Goal: Information Seeking & Learning: Find specific fact

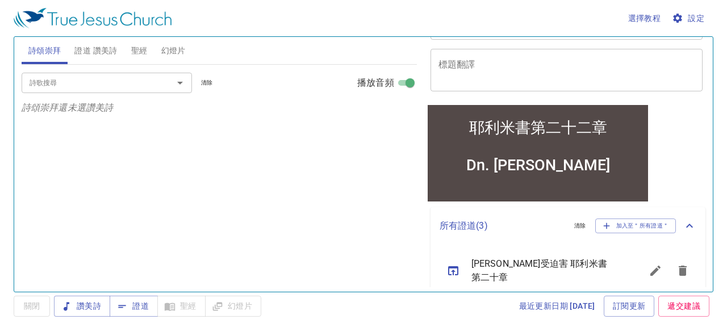
scroll to position [169, 0]
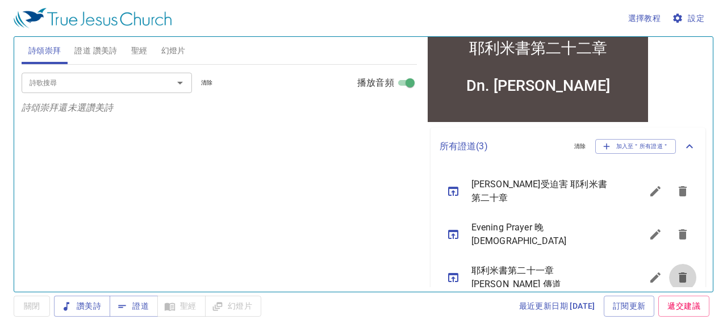
click at [679, 273] on icon "sermon lineup list" at bounding box center [683, 278] width 8 height 10
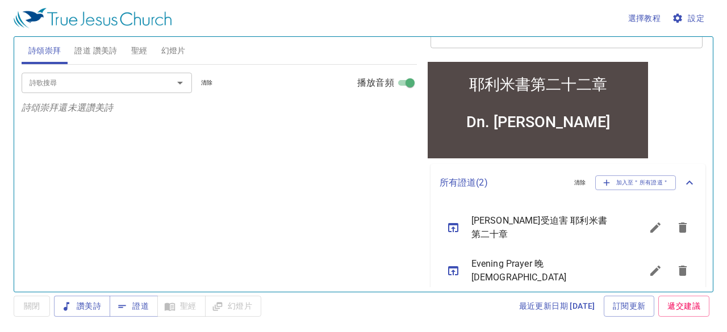
click at [679, 223] on icon "sermon lineup list" at bounding box center [683, 228] width 8 height 10
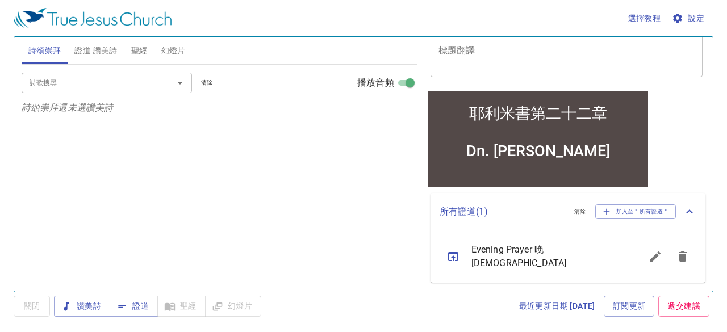
scroll to position [97, 0]
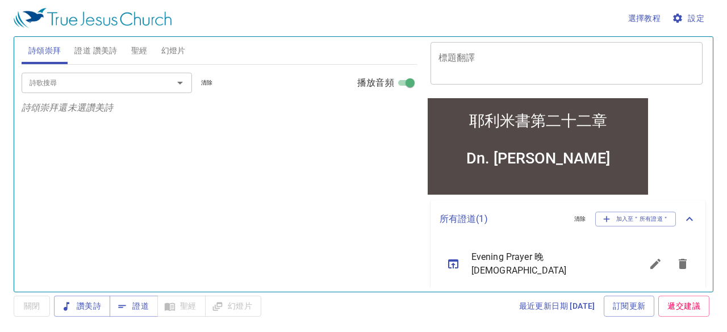
click at [453, 260] on icon "sermon lineup list" at bounding box center [453, 264] width 10 height 9
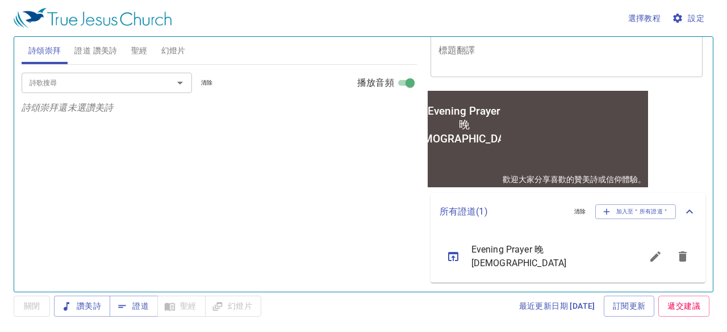
scroll to position [85, 0]
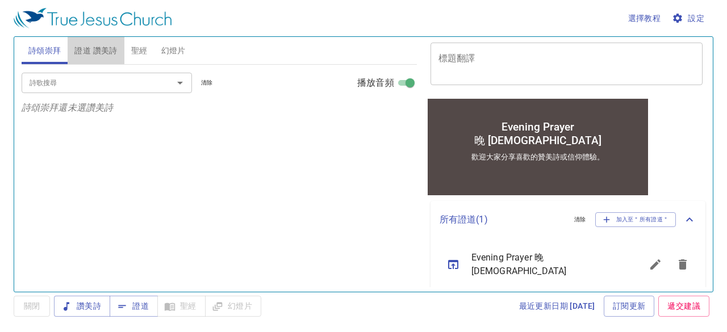
click at [105, 44] on span "證道 讚美詩" at bounding box center [95, 51] width 43 height 14
click at [128, 308] on span "證道" at bounding box center [134, 306] width 30 height 14
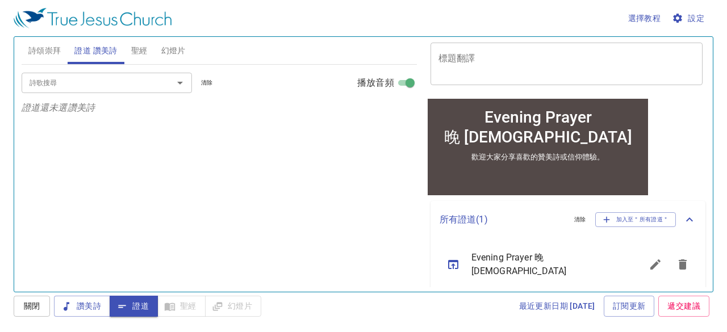
click at [127, 79] on input "詩歌搜尋" at bounding box center [90, 82] width 130 height 13
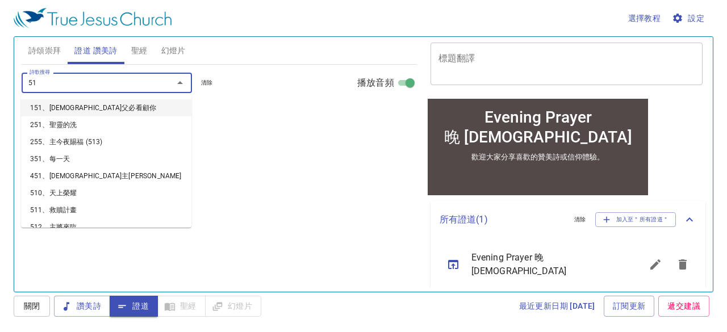
type input "517"
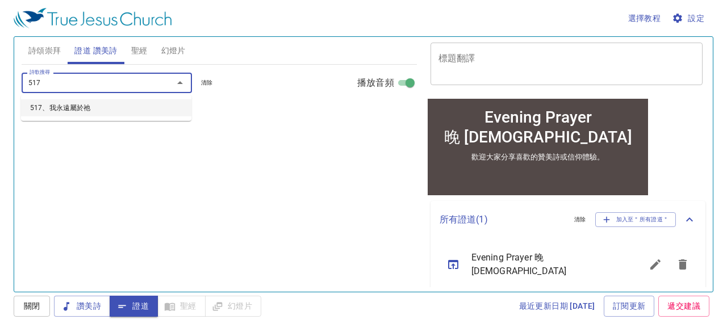
click at [90, 107] on li "517、我永遠屬於祂" at bounding box center [106, 107] width 170 height 17
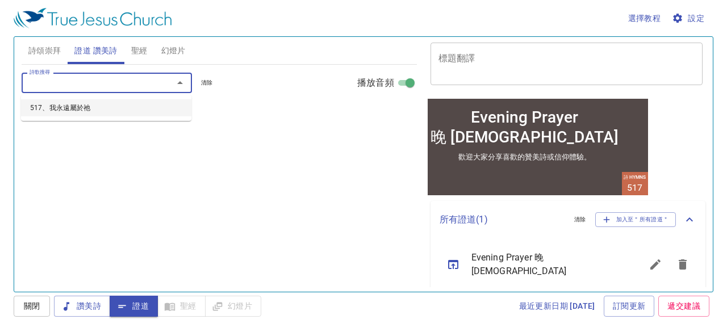
select select "1"
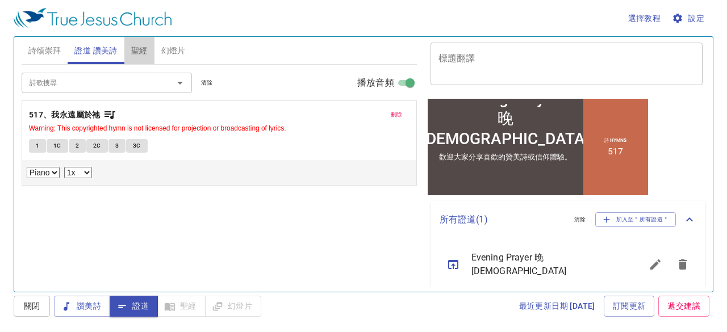
click at [141, 45] on span "聖經" at bounding box center [139, 51] width 16 height 14
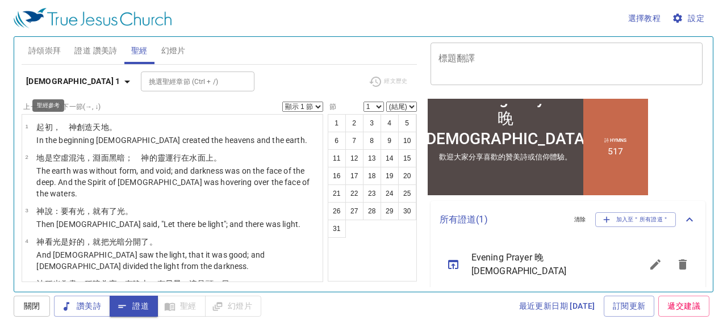
click at [120, 82] on icon "button" at bounding box center [127, 82] width 14 height 14
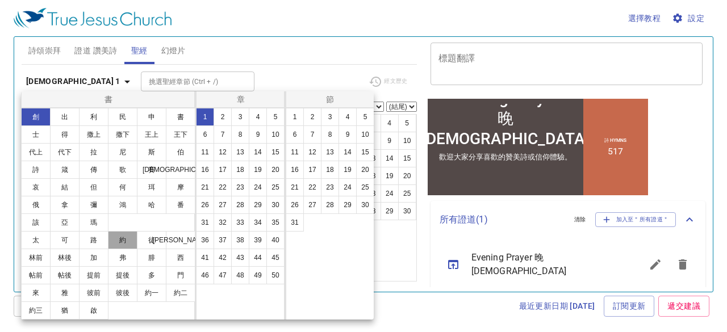
click at [124, 239] on button "約" at bounding box center [123, 240] width 30 height 18
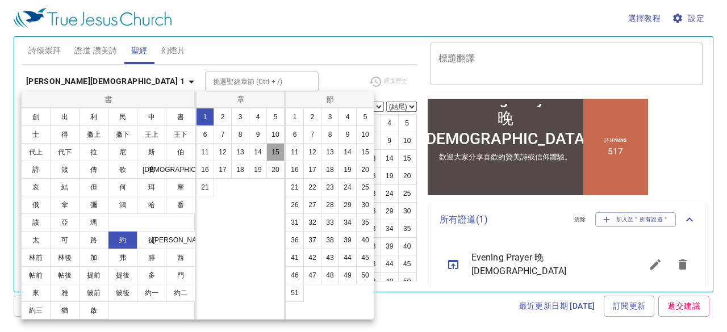
click at [277, 153] on button "15" at bounding box center [275, 152] width 18 height 18
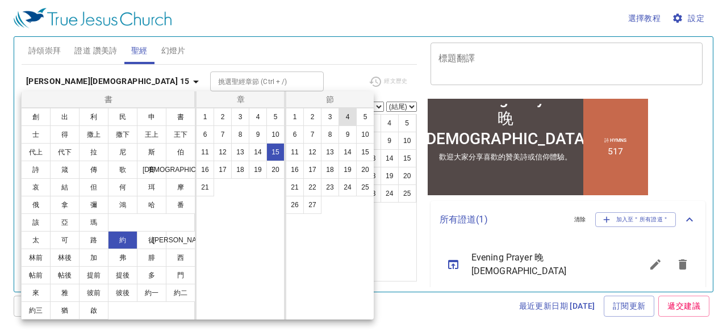
click at [347, 118] on button "4" at bounding box center [348, 117] width 18 height 18
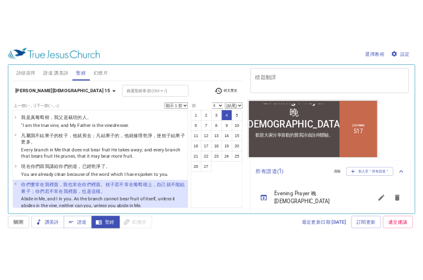
scroll to position [62, 0]
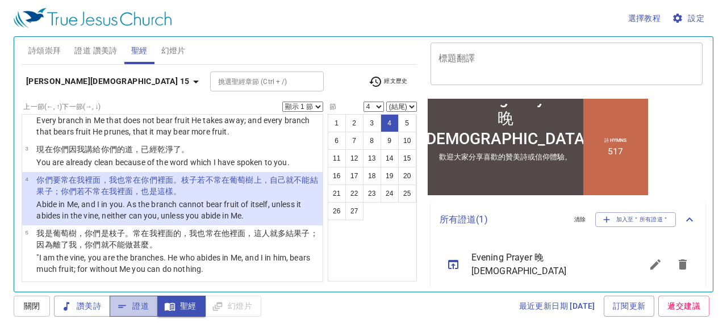
click at [139, 313] on span "證道" at bounding box center [134, 306] width 30 height 14
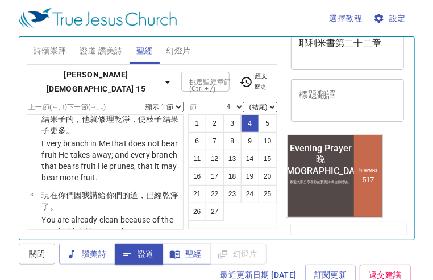
scroll to position [85, 0]
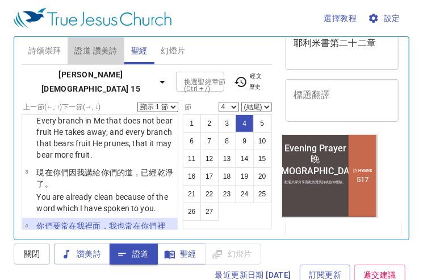
click at [102, 45] on span "證道 讚美詩" at bounding box center [95, 51] width 43 height 14
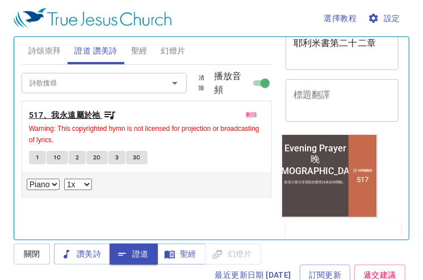
click at [66, 109] on b "517、我永遠屬於祂" at bounding box center [65, 115] width 72 height 14
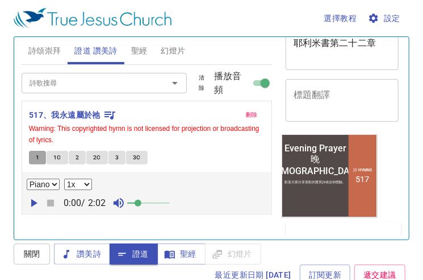
click at [40, 157] on button "1" at bounding box center [37, 158] width 17 height 14
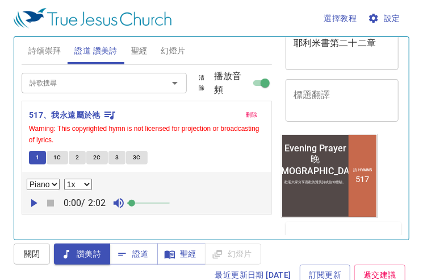
click at [134, 202] on span at bounding box center [131, 202] width 7 height 7
click at [30, 201] on icon "button" at bounding box center [34, 203] width 14 height 14
click at [56, 152] on span "1C" at bounding box center [57, 157] width 8 height 10
click at [76, 159] on span "2" at bounding box center [77, 157] width 3 height 10
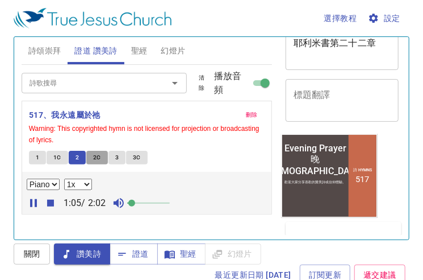
click at [98, 157] on span "2C" at bounding box center [97, 157] width 8 height 10
click at [117, 156] on span "3" at bounding box center [116, 157] width 3 height 10
click at [136, 155] on span "3C" at bounding box center [137, 157] width 8 height 10
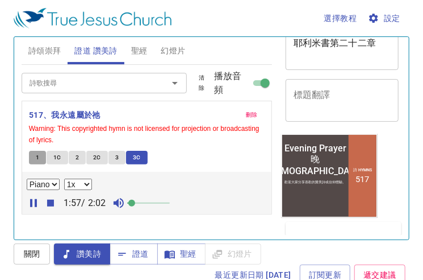
click at [39, 156] on span "1" at bounding box center [37, 157] width 3 height 10
click at [31, 199] on icon "button" at bounding box center [34, 203] width 6 height 8
click at [52, 197] on icon "button" at bounding box center [51, 203] width 14 height 14
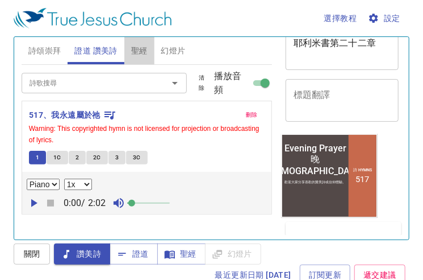
click at [145, 51] on span "聖經" at bounding box center [139, 51] width 16 height 14
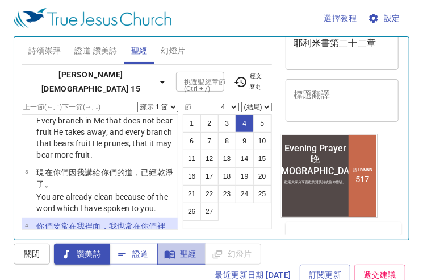
click at [185, 252] on span "聖經" at bounding box center [181, 254] width 30 height 14
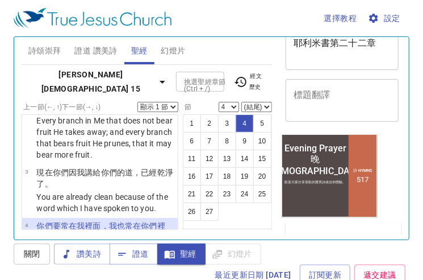
click at [177, 106] on select "顯示 1 節 顯示 2 節 顯示 3 節 顯示 4 節 顯示 5 節" at bounding box center [157, 107] width 41 height 10
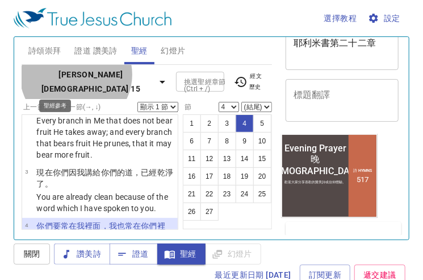
click at [160, 81] on icon "button" at bounding box center [163, 82] width 6 height 3
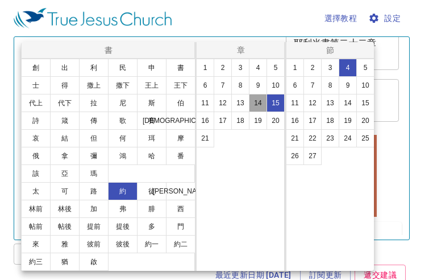
click at [258, 105] on button "14" at bounding box center [258, 103] width 18 height 18
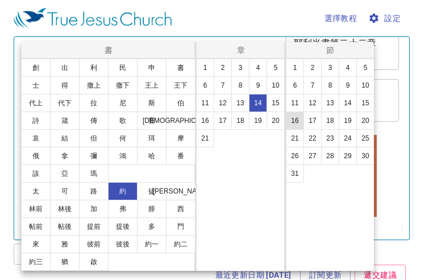
scroll to position [0, 0]
click at [299, 138] on button "21" at bounding box center [295, 138] width 18 height 18
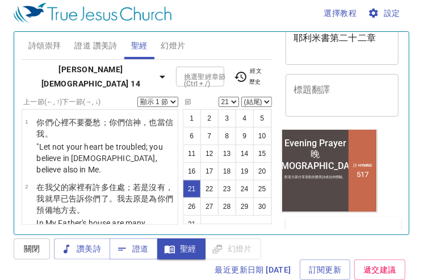
scroll to position [1553, 0]
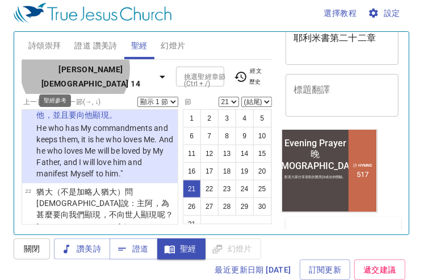
click at [156, 75] on icon "button" at bounding box center [163, 77] width 14 height 14
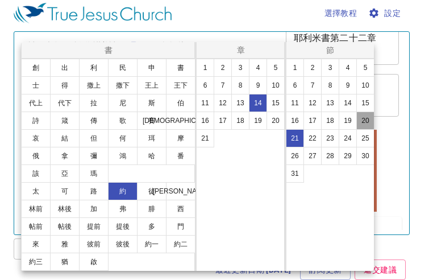
click at [361, 122] on button "20" at bounding box center [365, 120] width 18 height 18
select select "20"
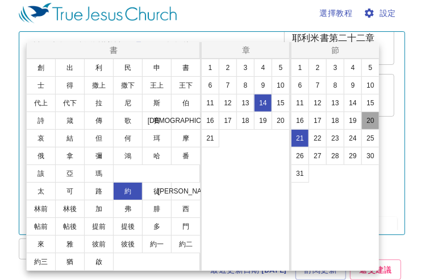
scroll to position [1471, 0]
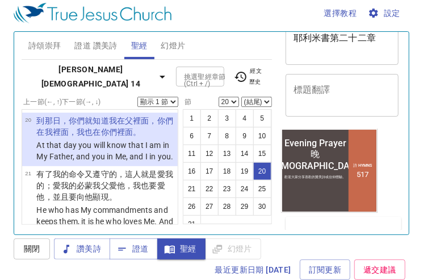
click at [169, 99] on select "顯示 1 節 顯示 2 節 顯示 3 節 顯示 4 節 顯示 5 節" at bounding box center [157, 102] width 41 height 10
click at [137, 97] on select "顯示 1 節 顯示 2 節 顯示 3 節 顯示 4 節 顯示 5 節" at bounding box center [157, 102] width 41 height 10
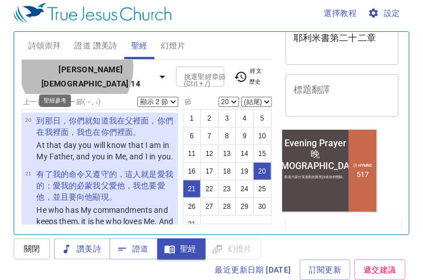
click at [156, 74] on icon "button" at bounding box center [163, 77] width 14 height 14
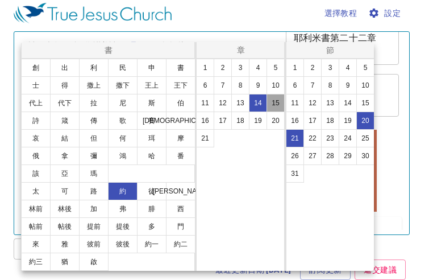
click at [275, 103] on button "15" at bounding box center [275, 103] width 18 height 18
select select "1"
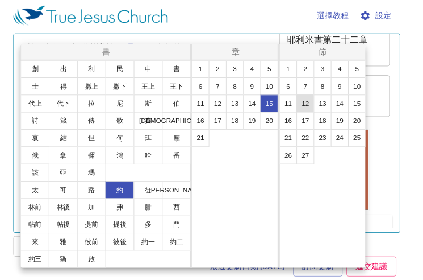
scroll to position [0, 0]
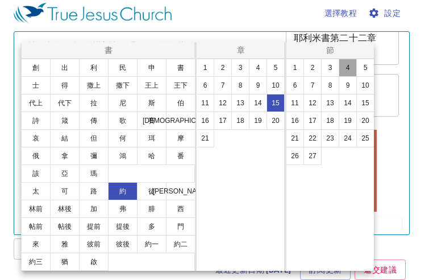
click at [345, 68] on button "4" at bounding box center [348, 68] width 18 height 18
select select "4"
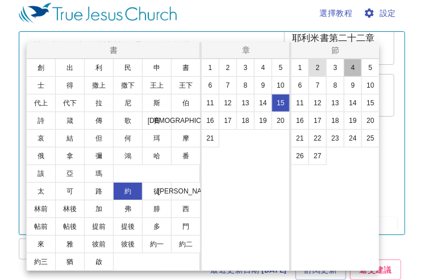
scroll to position [191, 0]
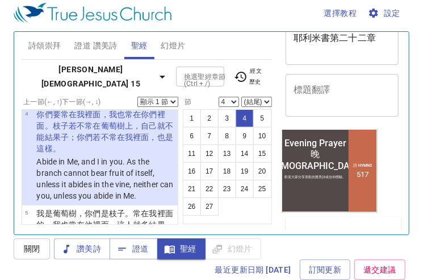
click at [168, 99] on select "顯示 1 節 顯示 2 節 顯示 3 節 顯示 4 節 顯示 5 節" at bounding box center [157, 102] width 41 height 10
click at [137, 97] on select "顯示 1 節 顯示 2 節 顯示 3 節 顯示 4 節 顯示 5 節" at bounding box center [157, 102] width 41 height 10
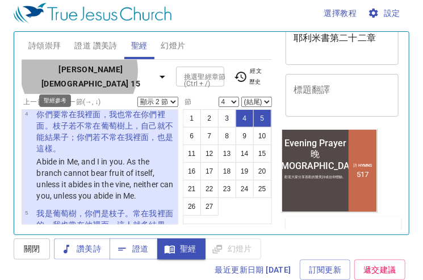
click at [156, 77] on icon "button" at bounding box center [163, 77] width 14 height 14
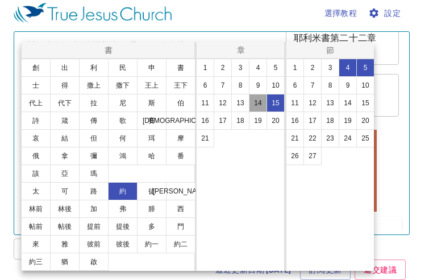
click at [256, 104] on button "14" at bounding box center [258, 103] width 18 height 18
select select "1"
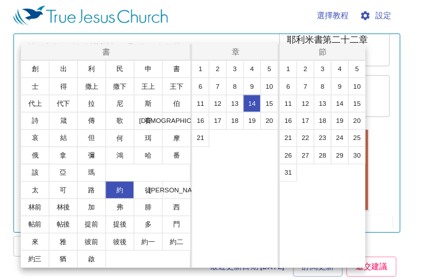
scroll to position [0, 0]
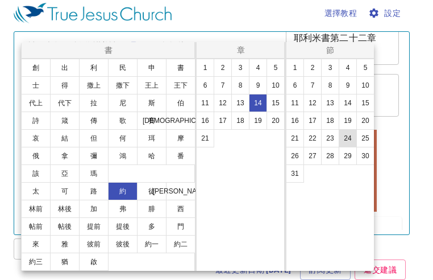
click at [345, 137] on button "24" at bounding box center [348, 138] width 18 height 18
select select "24"
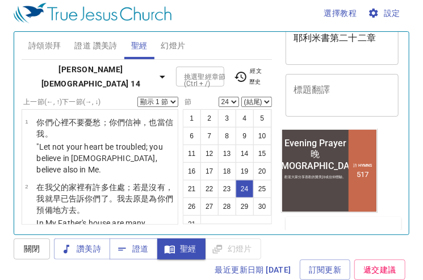
scroll to position [1833, 0]
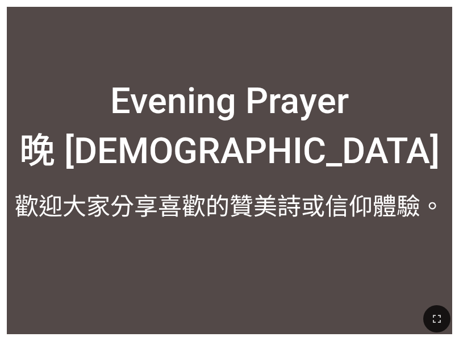
click at [249, 193] on div "歡迎大家分享喜歡的贊美詩或信仰體驗。" at bounding box center [229, 204] width 429 height 35
